Goal: Information Seeking & Learning: Learn about a topic

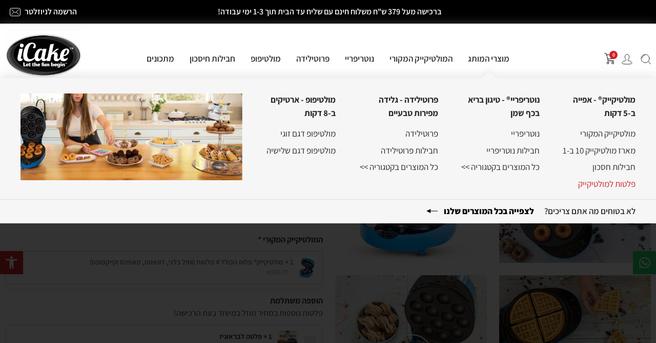
click at [598, 187] on link "פלטות למולטיקייק" at bounding box center [606, 183] width 57 height 11
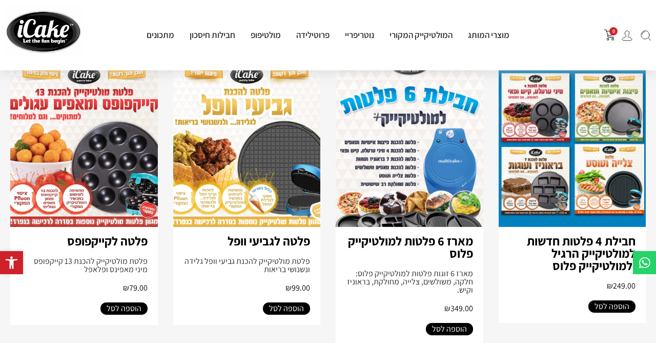
scroll to position [111, 0]
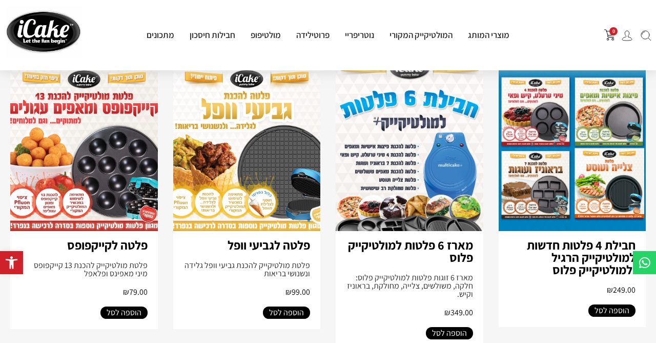
click at [414, 197] on img at bounding box center [410, 148] width 148 height 166
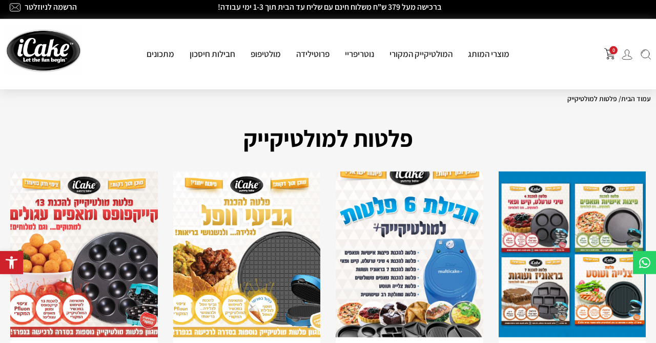
scroll to position [0, 0]
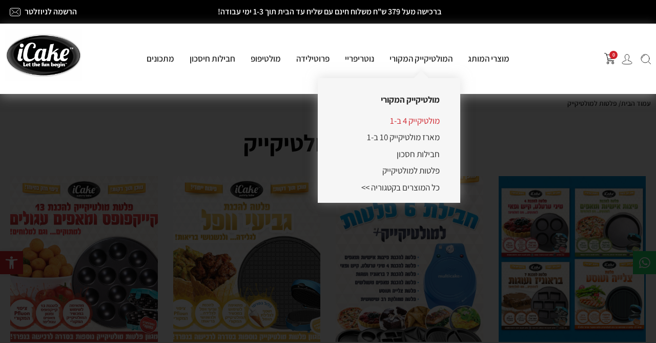
click at [419, 120] on link "מולטיקייק 4 ב-1" at bounding box center [415, 120] width 50 height 11
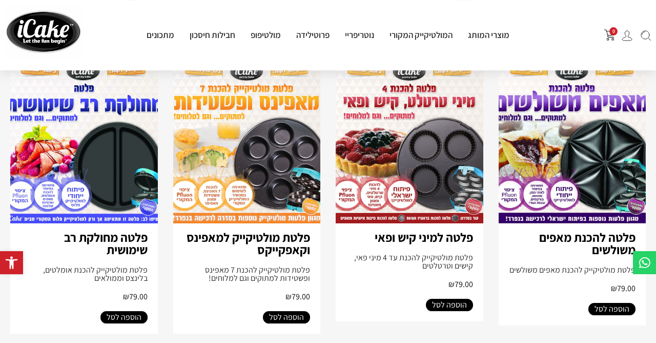
scroll to position [720, 0]
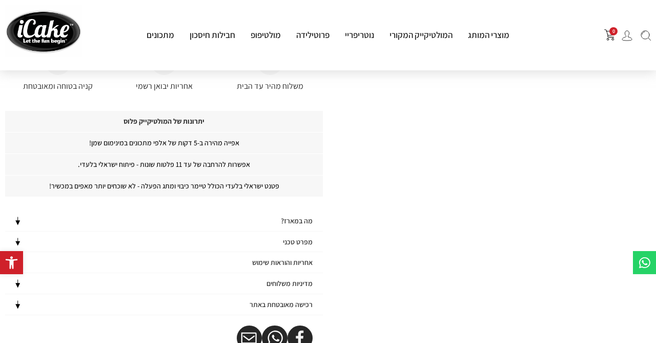
scroll to position [277, 0]
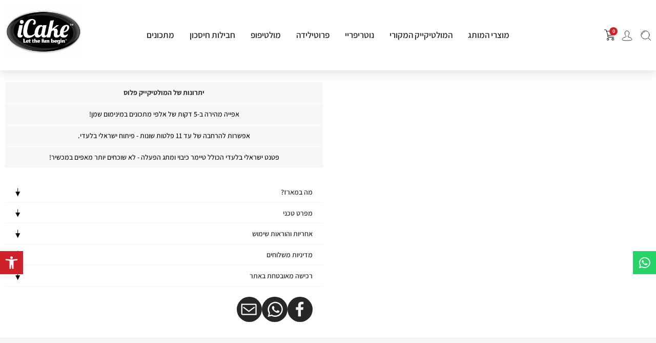
click at [305, 194] on h4 "מה במארז?" at bounding box center [297, 192] width 32 height 9
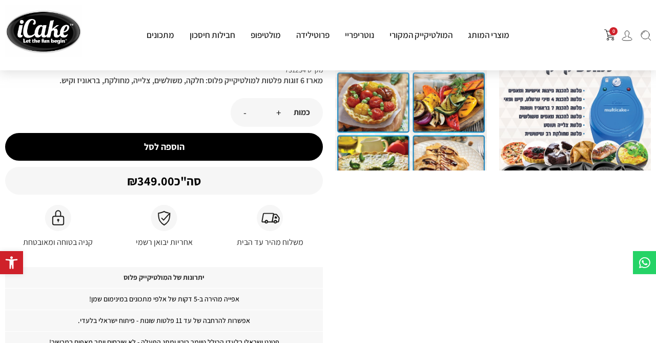
scroll to position [0, 0]
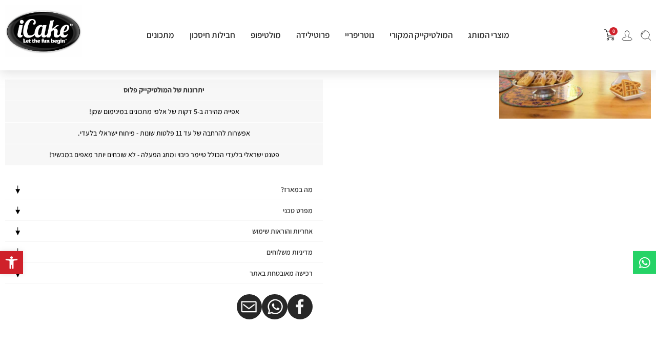
scroll to position [665, 0]
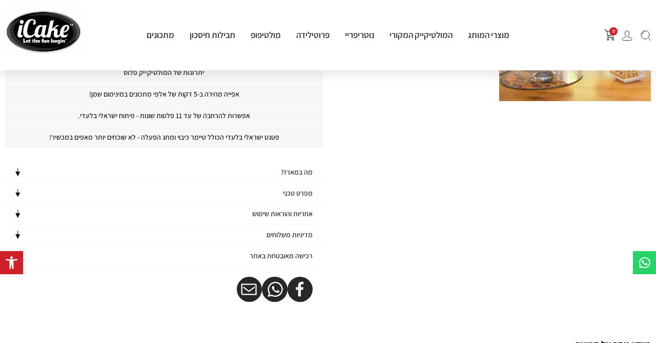
click at [292, 168] on h4 "מה במארז?" at bounding box center [297, 172] width 32 height 9
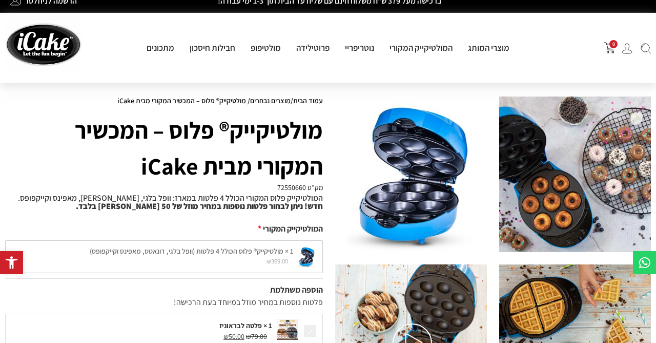
scroll to position [0, 0]
